Goal: Information Seeking & Learning: Check status

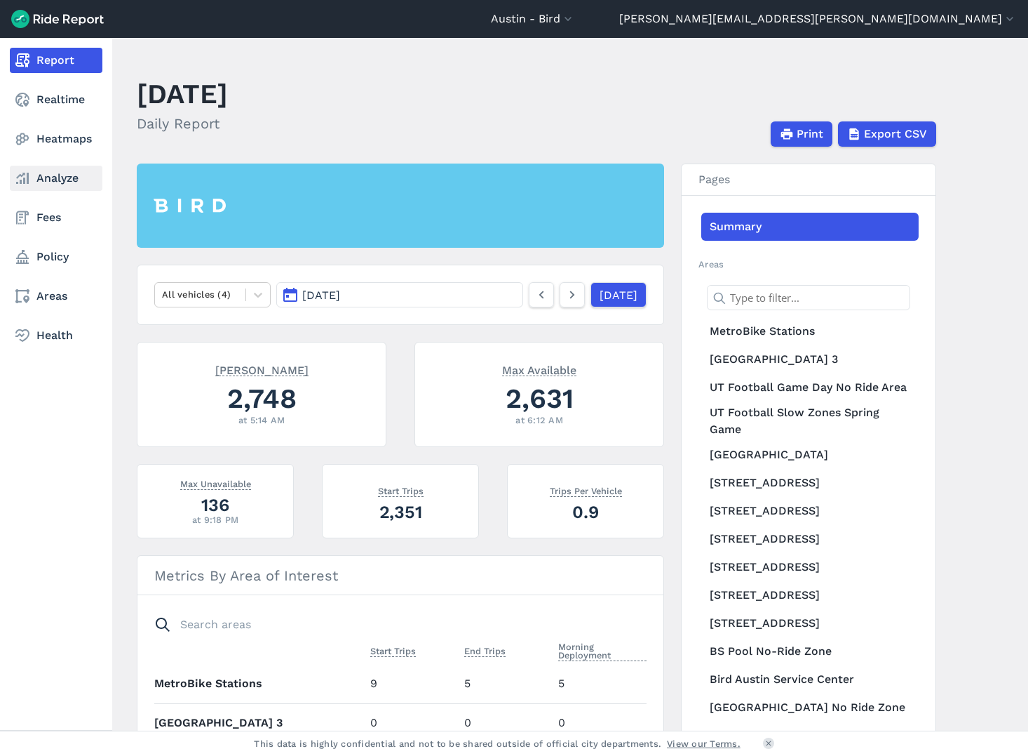
click at [55, 175] on link "Analyze" at bounding box center [56, 178] width 93 height 25
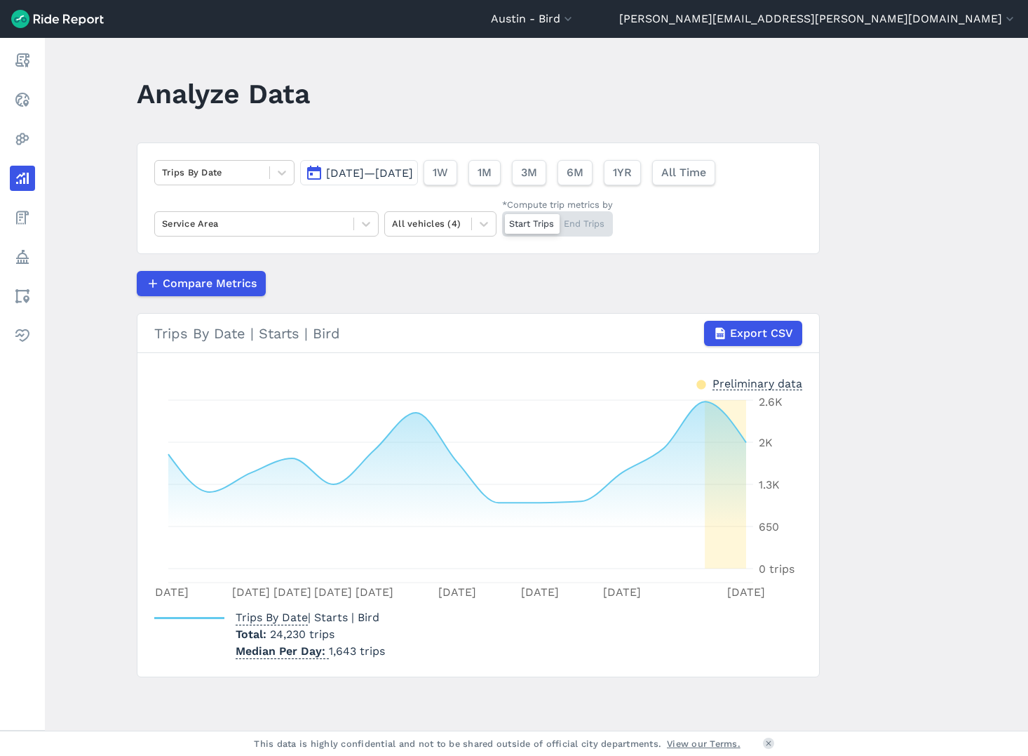
click at [375, 170] on span "[DATE]—[DATE]" at bounding box center [369, 172] width 87 height 13
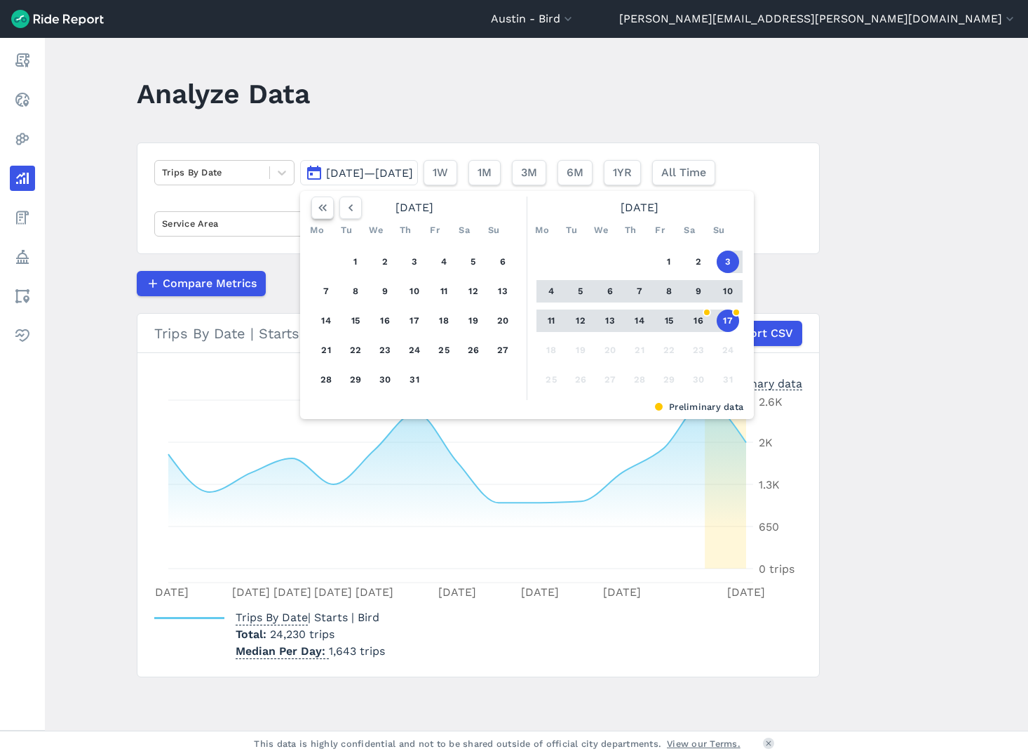
click at [319, 212] on icon "button" at bounding box center [323, 208] width 14 height 14
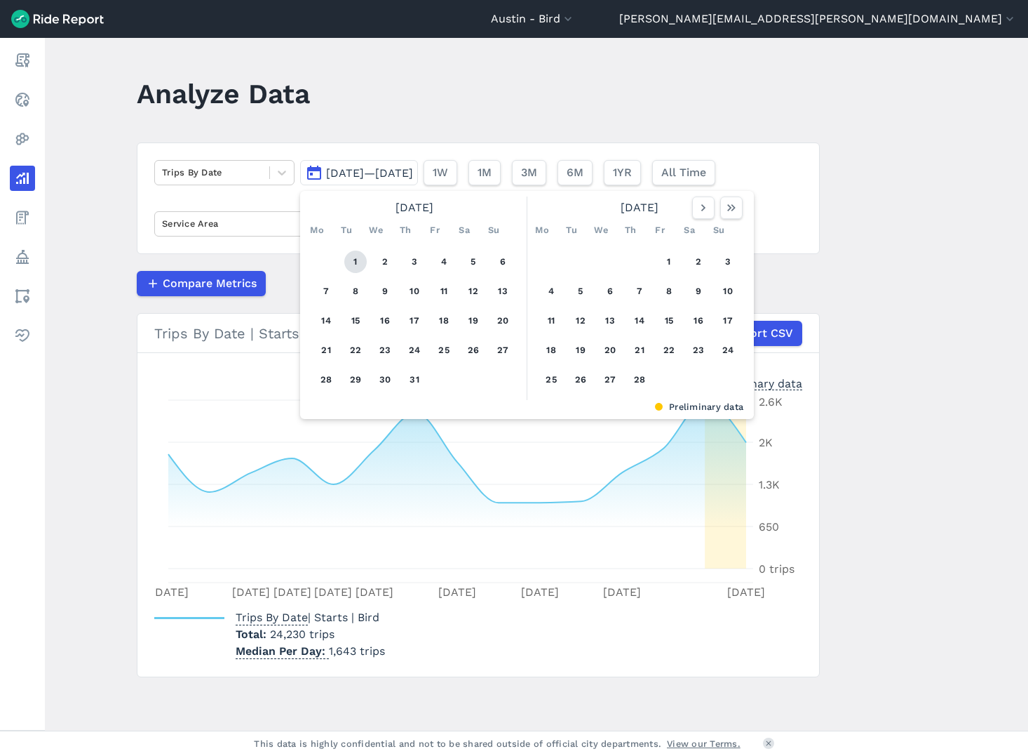
click at [354, 260] on button "1" at bounding box center [355, 261] width 22 height 22
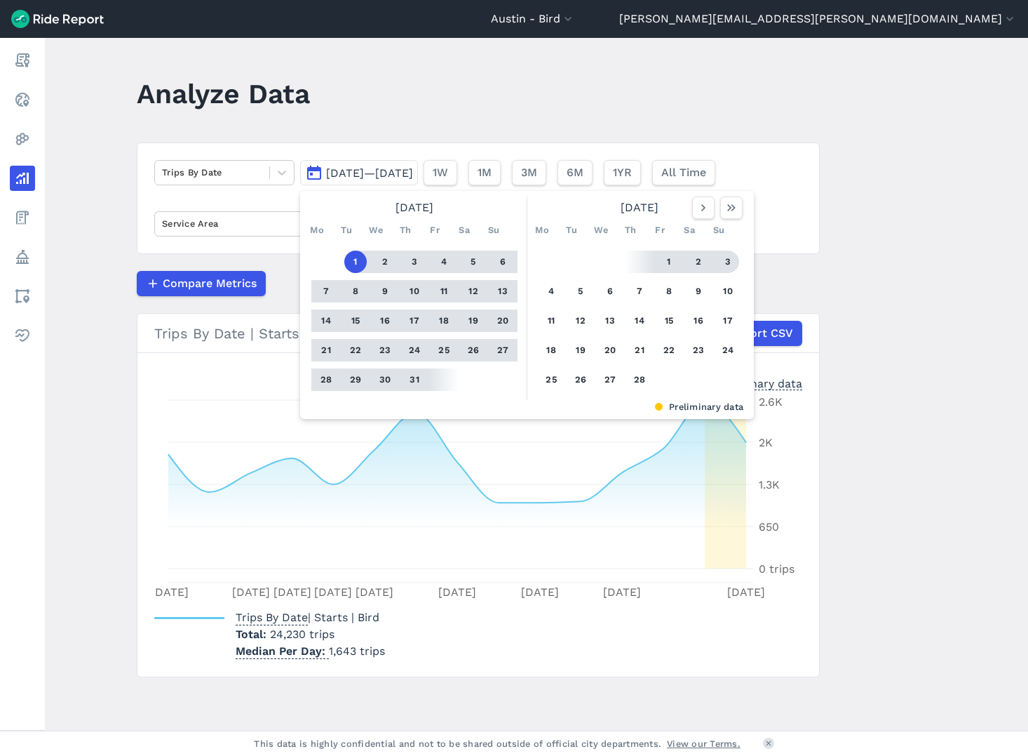
click at [803, 247] on div "Trips By Date [DATE]—[DATE] [DATE] Mo Tu We Th Fr Sa Su 1 2 3 4 5 6 7 8 9 10 11…" at bounding box center [478, 198] width 683 height 112
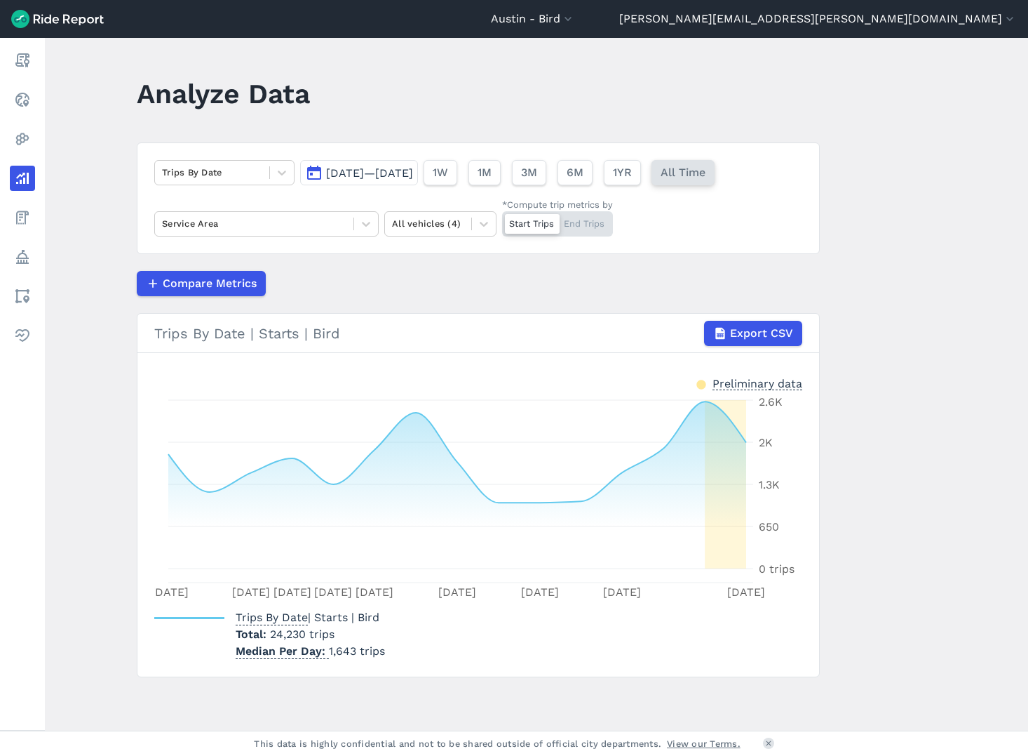
drag, startPoint x: 727, startPoint y: 170, endPoint x: 736, endPoint y: 182, distance: 14.6
click at [706, 172] on span "All Time" at bounding box center [683, 172] width 45 height 17
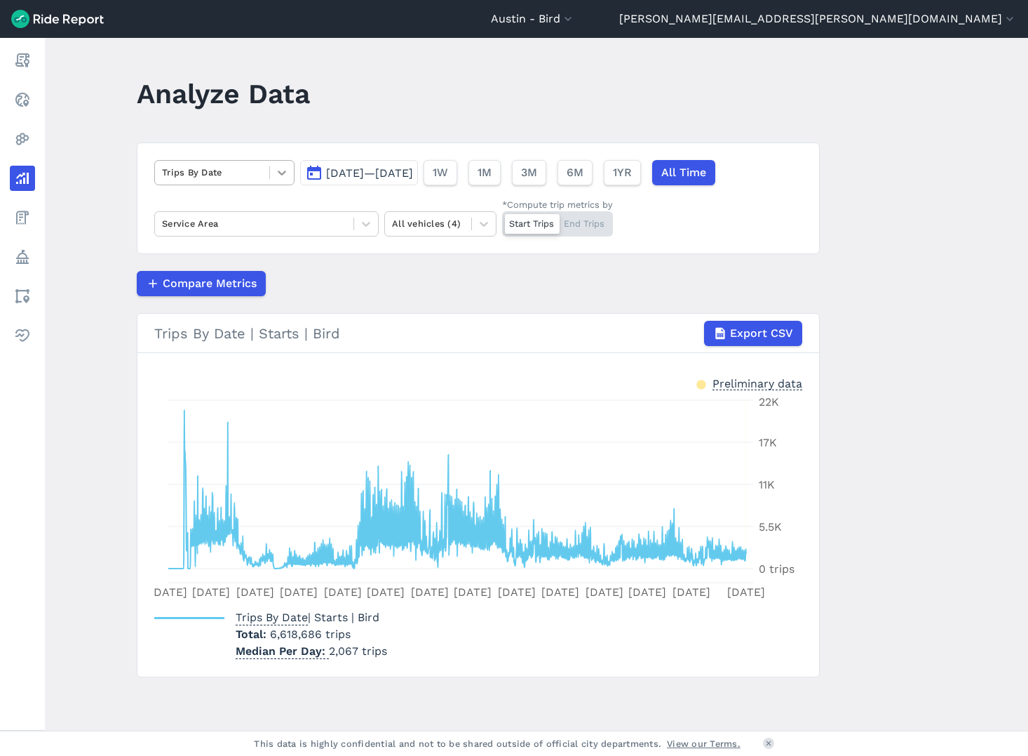
click at [276, 174] on icon at bounding box center [282, 173] width 14 height 14
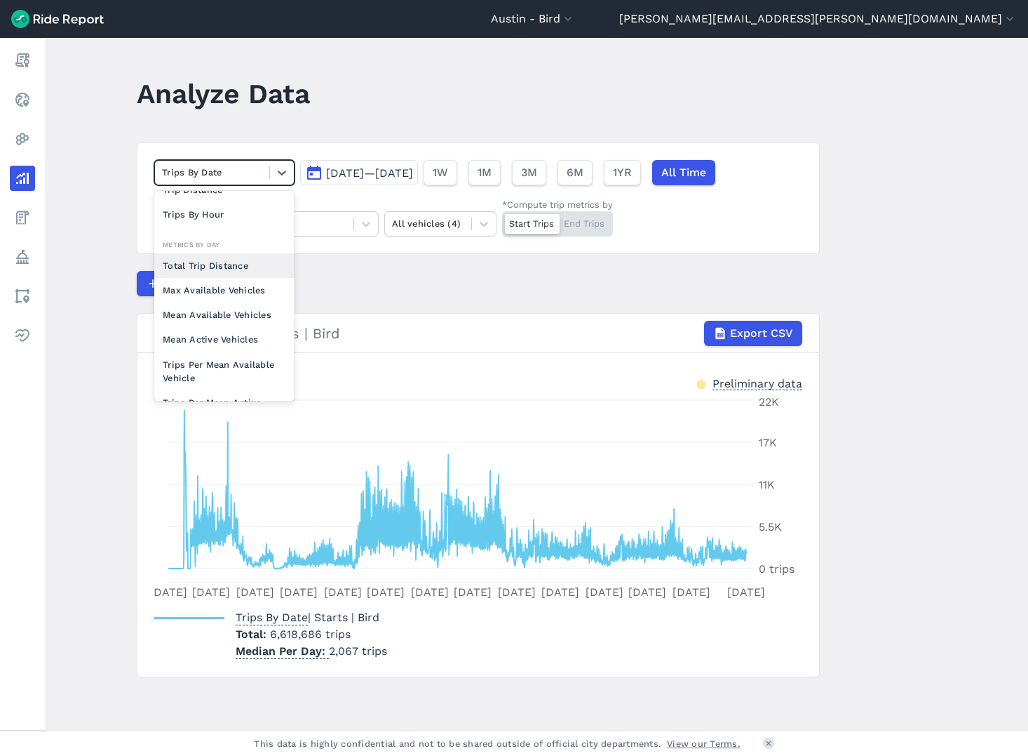
scroll to position [65, 0]
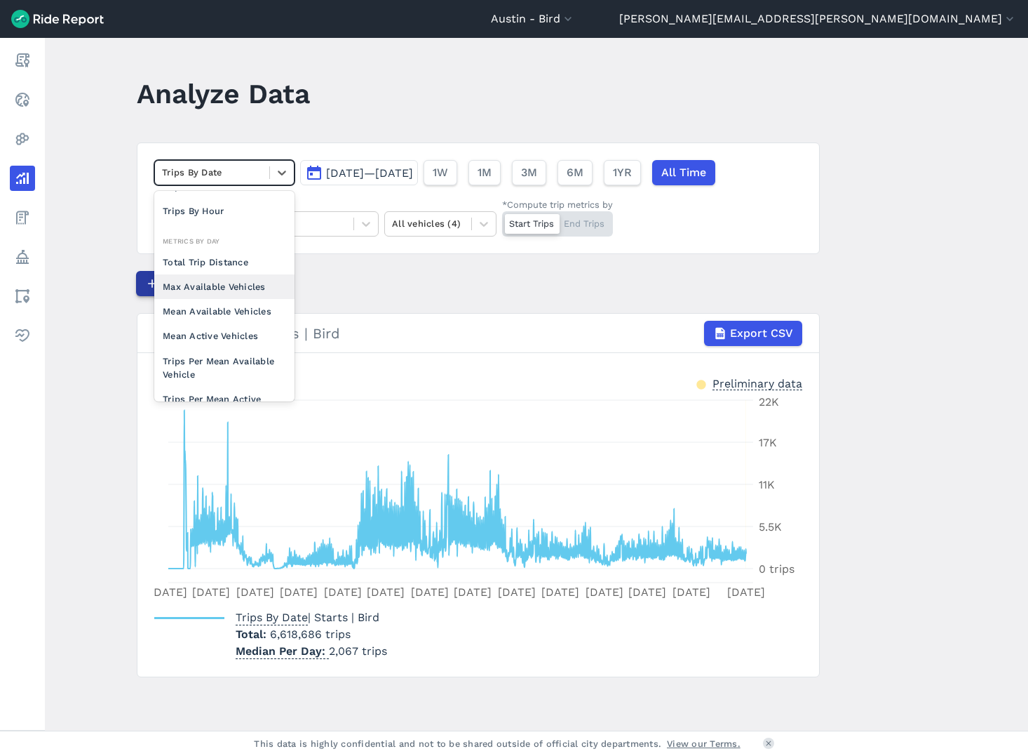
click at [240, 289] on div "Max Available Vehicles" at bounding box center [224, 286] width 140 height 25
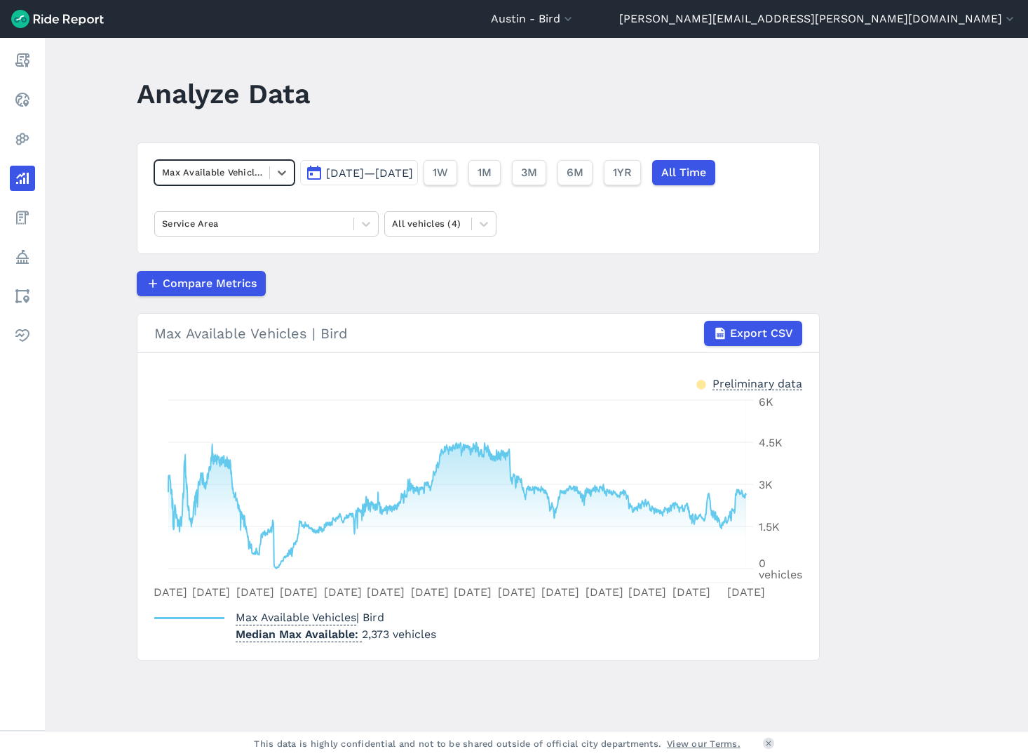
click at [906, 371] on main "Analyze Data option Max Available Vehicles, selected. Select is focused ,type t…" at bounding box center [536, 384] width 983 height 692
